Goal: Task Accomplishment & Management: Complete application form

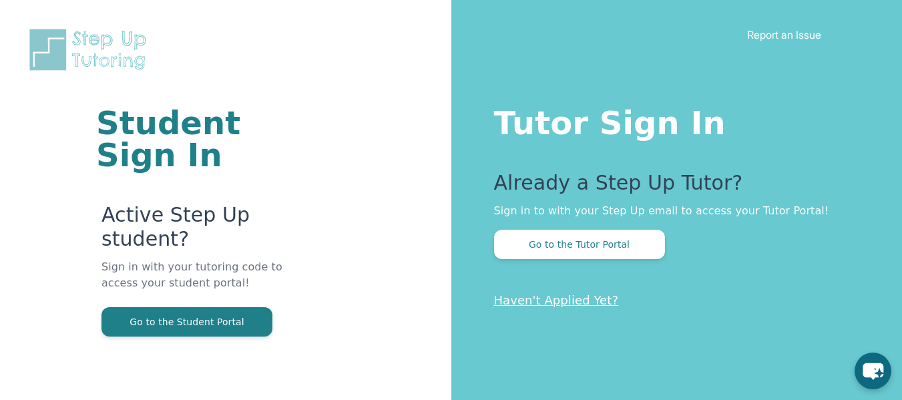
click at [354, 43] on div "Student Sign In Active Step Up student? Sign in with your tutoring code to acce…" at bounding box center [225, 209] width 345 height 419
click at [224, 85] on div "Student Sign In Active Step Up student? Sign in with your tutoring code to acce…" at bounding box center [225, 209] width 345 height 419
click at [230, 78] on div "Student Sign In Active Step Up student? Sign in with your tutoring code to acce…" at bounding box center [225, 209] width 345 height 419
click at [264, 97] on div "Student Sign In Active Step Up student? Sign in with your tutoring code to acce…" at bounding box center [225, 209] width 345 height 419
click at [223, 54] on div "Student Sign In Active Step Up student? Sign in with your tutoring code to acce…" at bounding box center [225, 209] width 345 height 419
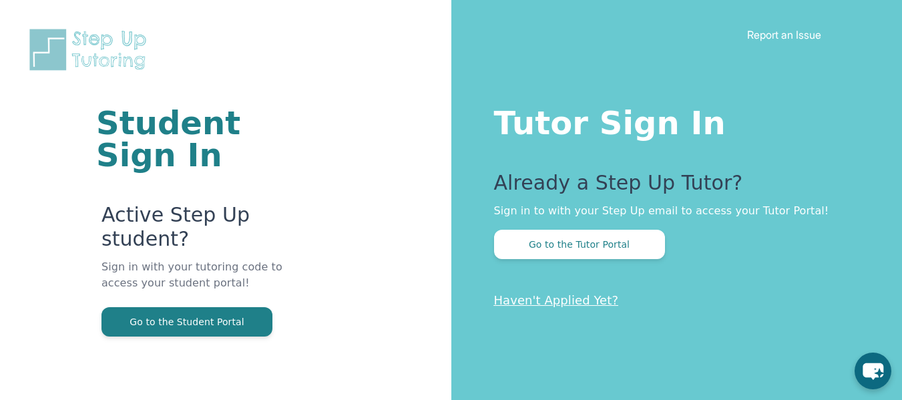
click at [184, 128] on h1 "Student Sign In" at bounding box center [193, 139] width 195 height 64
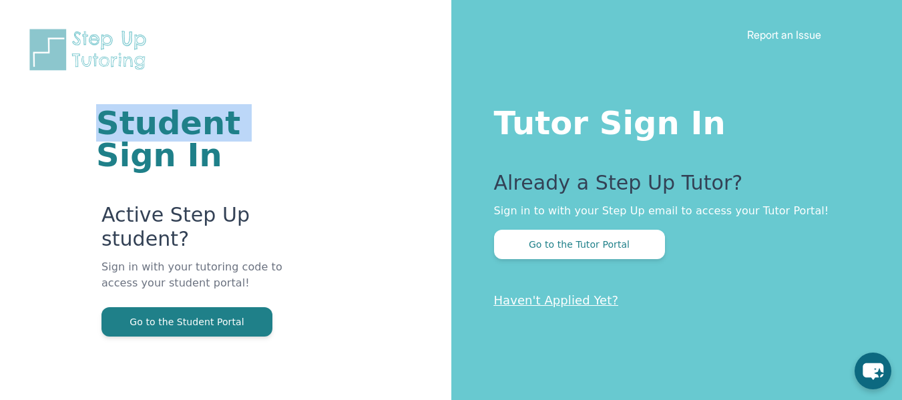
click at [184, 128] on h1 "Student Sign In" at bounding box center [193, 139] width 195 height 64
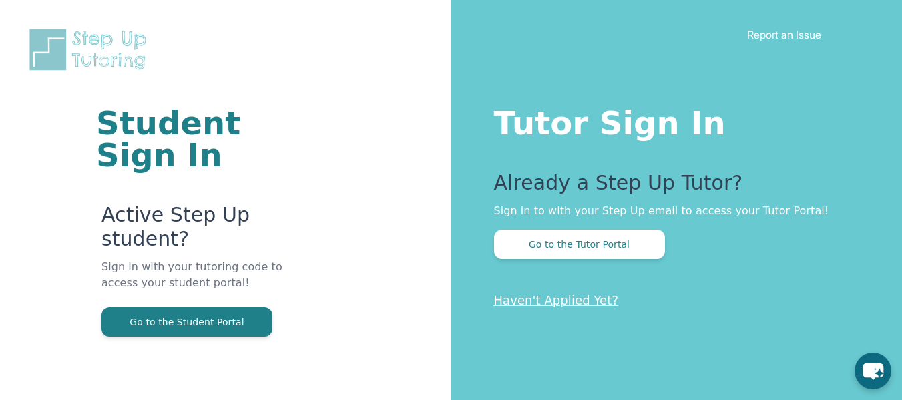
click at [338, 69] on div "Student Sign In Active Step Up student? Sign in with your tutoring code to acce…" at bounding box center [225, 209] width 345 height 419
click at [356, 50] on div "Student Sign In Active Step Up student? Sign in with your tutoring code to acce…" at bounding box center [225, 209] width 345 height 419
click at [321, 67] on div "Student Sign In Active Step Up student? Sign in with your tutoring code to acce…" at bounding box center [225, 209] width 345 height 419
click at [206, 45] on div "Student Sign In Active Step Up student? Sign in with your tutoring code to acce…" at bounding box center [225, 209] width 345 height 419
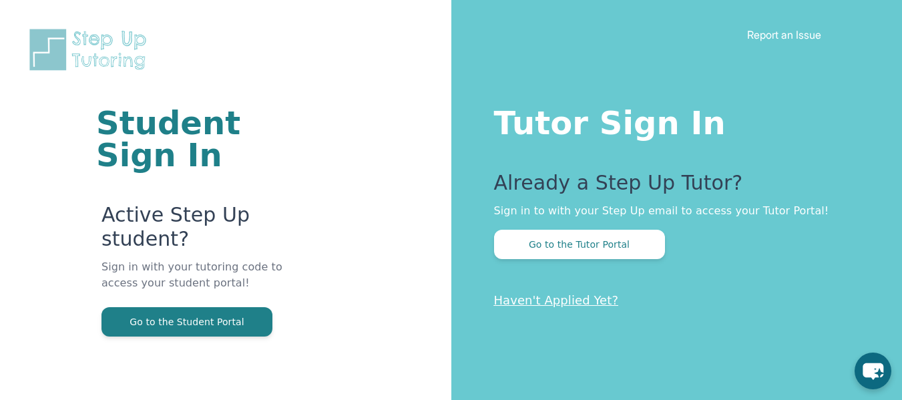
click at [139, 100] on div "Student Sign In Active Step Up student? Sign in with your tutoring code to acce…" at bounding box center [225, 209] width 345 height 419
click at [221, 59] on div "Student Sign In Active Step Up student? Sign in with your tutoring code to acce…" at bounding box center [225, 209] width 345 height 419
click at [256, 53] on div "Student Sign In Active Step Up student? Sign in with your tutoring code to acce…" at bounding box center [225, 209] width 345 height 419
click at [246, 63] on div "Student Sign In Active Step Up student? Sign in with your tutoring code to acce…" at bounding box center [225, 209] width 345 height 419
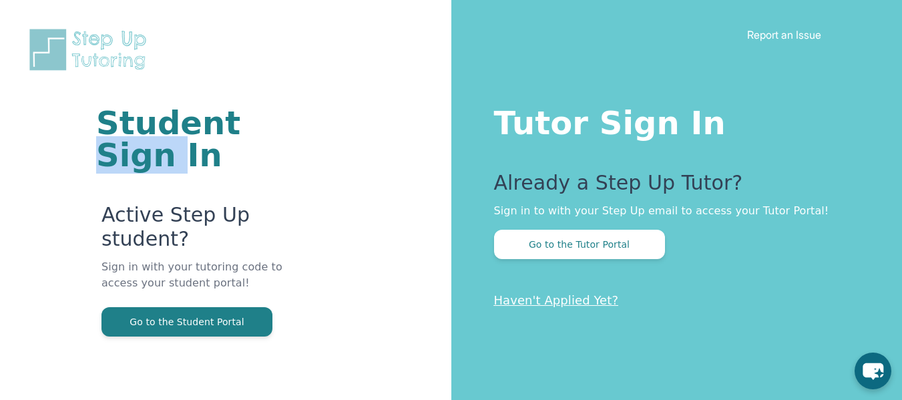
click at [246, 63] on div "Student Sign In Active Step Up student? Sign in with your tutoring code to acce…" at bounding box center [225, 209] width 345 height 419
click at [242, 74] on div "Student Sign In Active Step Up student? Sign in with your tutoring code to acce…" at bounding box center [225, 209] width 345 height 419
click at [202, 34] on div "Student Sign In Active Step Up student? Sign in with your tutoring code to acce…" at bounding box center [225, 209] width 345 height 419
click at [203, 58] on div "Student Sign In Active Step Up student? Sign in with your tutoring code to acce…" at bounding box center [225, 209] width 345 height 419
click at [269, 60] on div "Student Sign In Active Step Up student? Sign in with your tutoring code to acce…" at bounding box center [225, 209] width 345 height 419
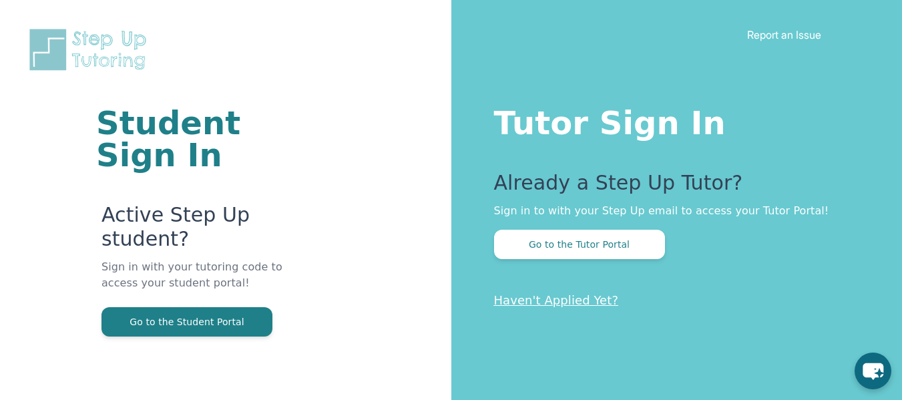
click at [350, 67] on div "Student Sign In Active Step Up student? Sign in with your tutoring code to acce…" at bounding box center [225, 209] width 345 height 419
click at [361, 81] on div "Student Sign In Active Step Up student? Sign in with your tutoring code to acce…" at bounding box center [225, 209] width 345 height 419
click at [321, 116] on div "Student Sign In Active Step Up student? Sign in with your tutoring code to acce…" at bounding box center [225, 209] width 345 height 419
click at [362, 81] on div "Student Sign In Active Step Up student? Sign in with your tutoring code to acce…" at bounding box center [225, 209] width 345 height 419
click at [343, 61] on div "Student Sign In Active Step Up student? Sign in with your tutoring code to acce…" at bounding box center [225, 209] width 345 height 419
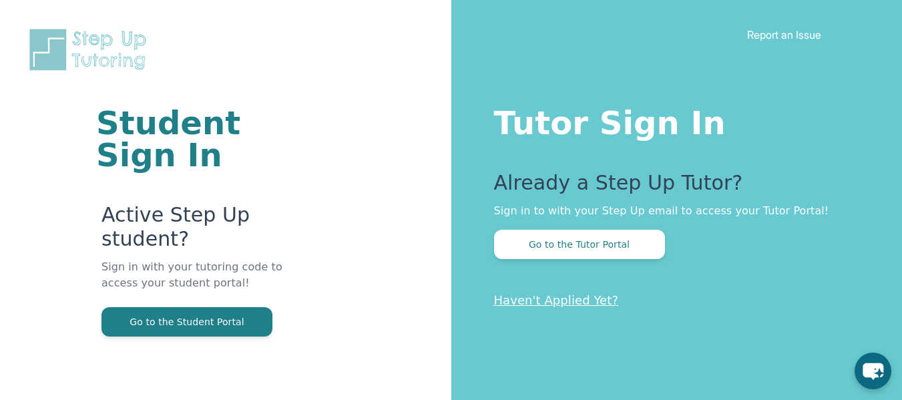
click at [346, 126] on div "Student Sign In Active Step Up student? Sign in with your tutoring code to acce…" at bounding box center [225, 209] width 345 height 419
click at [339, 126] on div "Student Sign In Active Step Up student? Sign in with your tutoring code to acce…" at bounding box center [225, 209] width 345 height 419
click at [401, 127] on div "Student Sign In Active Step Up student? Sign in with your tutoring code to acce…" at bounding box center [225, 200] width 451 height 400
click at [343, 122] on div "Student Sign In Active Step Up student? Sign in with your tutoring code to acce…" at bounding box center [225, 209] width 345 height 419
click at [404, 122] on div "Student Sign In Active Step Up student? Sign in with your tutoring code to acce…" at bounding box center [225, 200] width 451 height 400
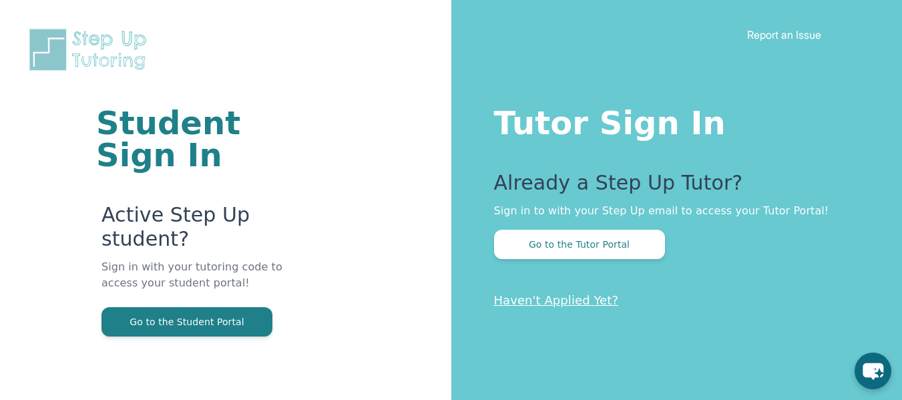
click at [381, 54] on div "Student Sign In Active Step Up student? Sign in with your tutoring code to acce…" at bounding box center [225, 209] width 345 height 419
click at [370, 67] on div "Student Sign In Active Step Up student? Sign in with your tutoring code to acce…" at bounding box center [225, 209] width 345 height 419
click at [312, 70] on div "Student Sign In Active Step Up student? Sign in with your tutoring code to acce…" at bounding box center [225, 209] width 345 height 419
click at [368, 102] on div "Student Sign In Active Step Up student? Sign in with your tutoring code to acce…" at bounding box center [225, 209] width 345 height 419
click at [340, 50] on div "Student Sign In Active Step Up student? Sign in with your tutoring code to acce…" at bounding box center [225, 209] width 345 height 419
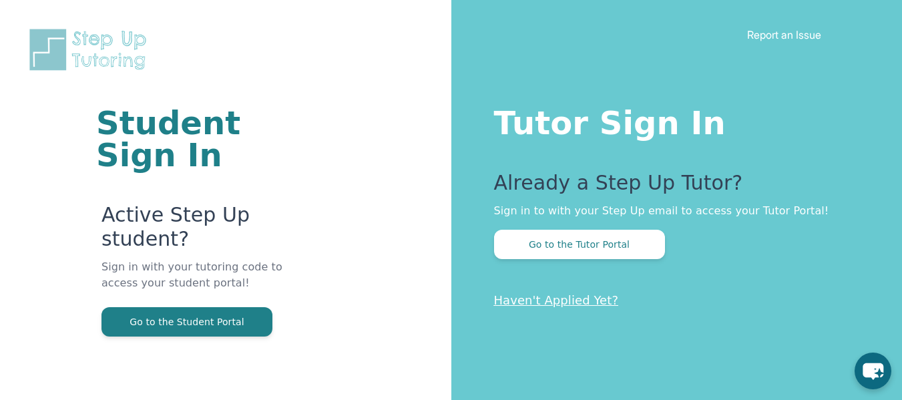
click at [231, 56] on div "Student Sign In Active Step Up student? Sign in with your tutoring code to acce…" at bounding box center [225, 209] width 345 height 419
